Goal: Information Seeking & Learning: Learn about a topic

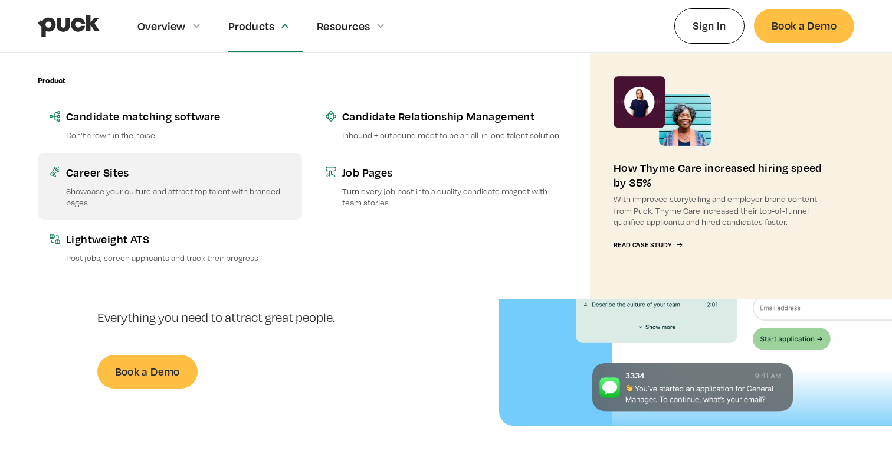
click at [106, 172] on div "Career Sites" at bounding box center [178, 172] width 224 height 15
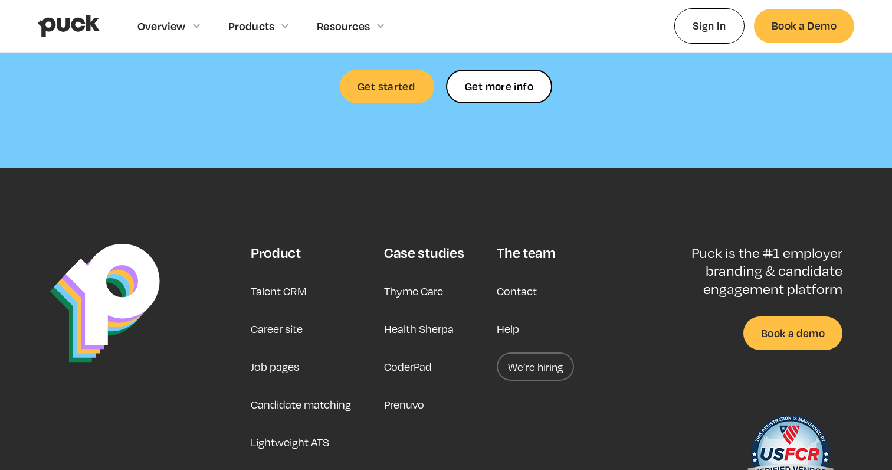
scroll to position [3546, 0]
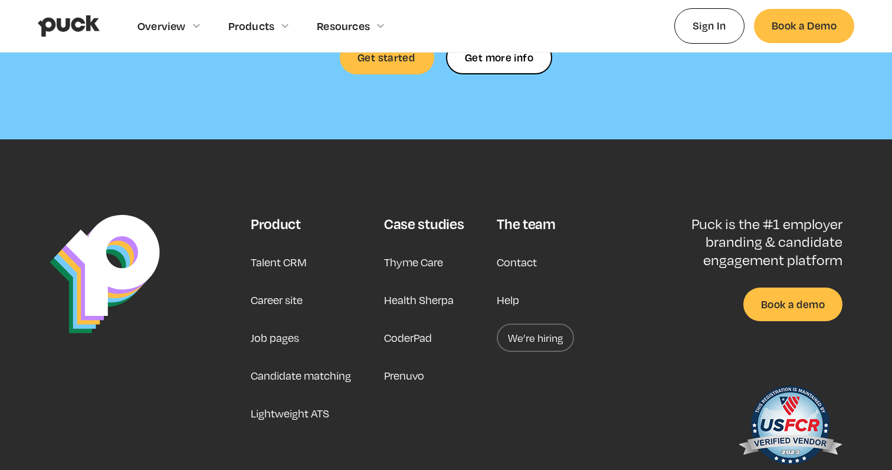
click at [285, 287] on link "Career site" at bounding box center [277, 299] width 52 height 28
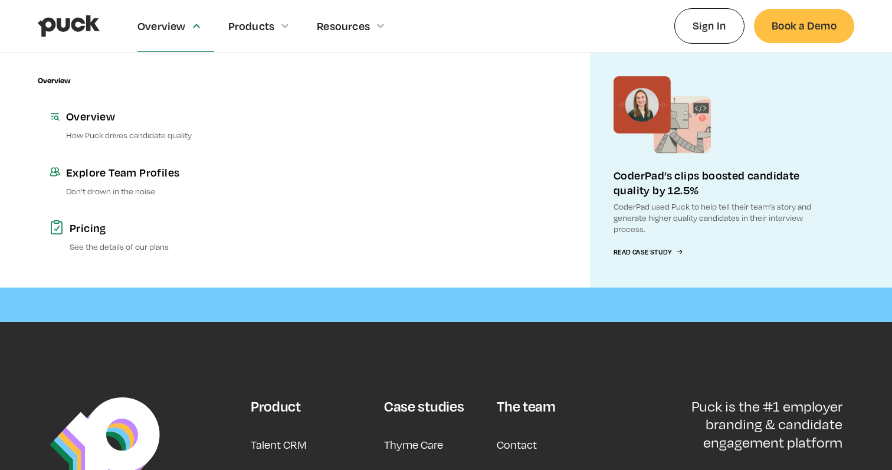
scroll to position [3369, 0]
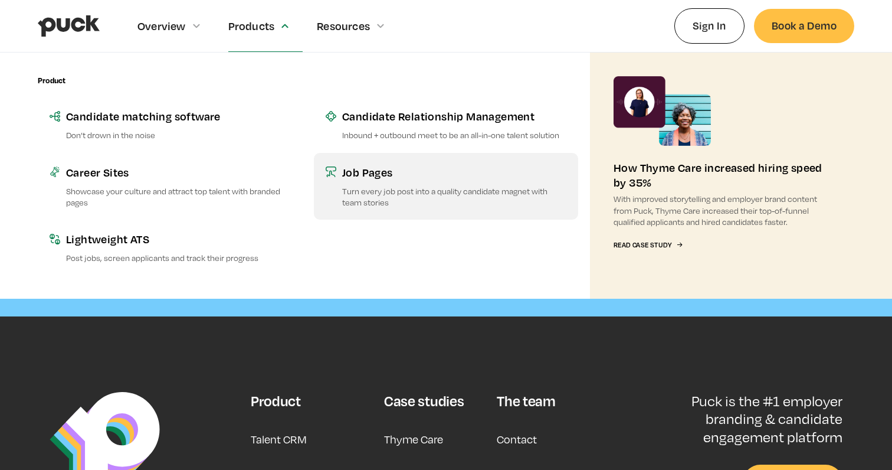
click at [386, 186] on p "Turn every job post into a quality candidate magnet with team stories" at bounding box center [454, 196] width 224 height 22
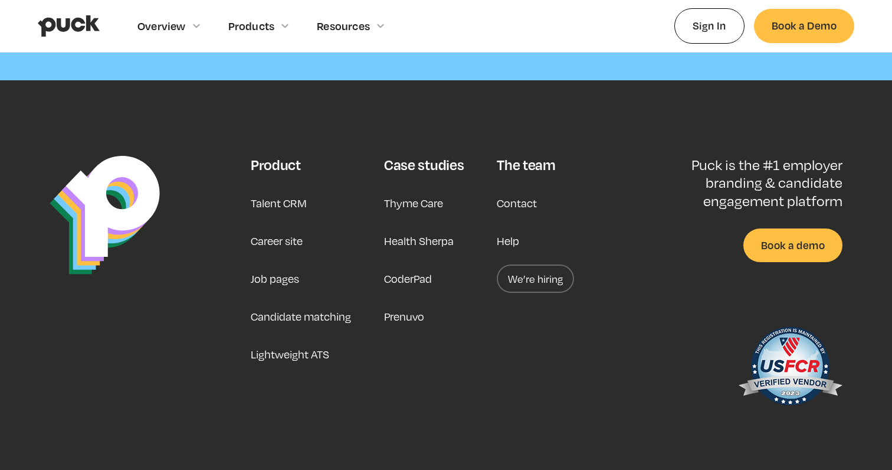
scroll to position [3743, 0]
